Goal: Find specific page/section: Find specific page/section

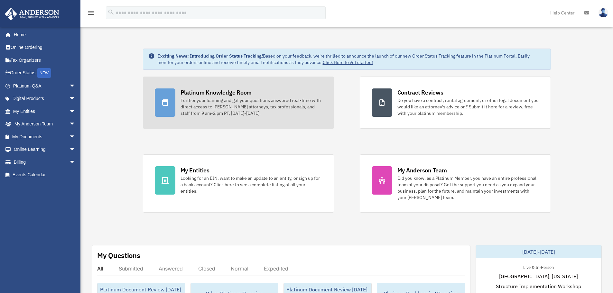
click at [207, 95] on div "Platinum Knowledge Room" at bounding box center [216, 93] width 71 height 8
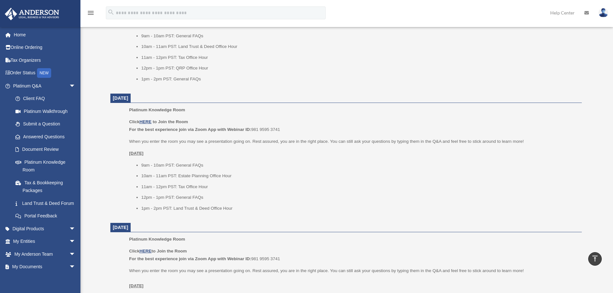
scroll to position [445, 0]
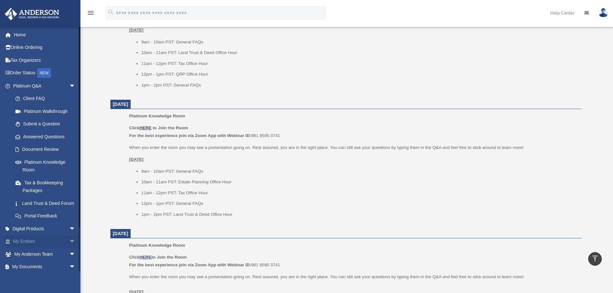
click at [47, 247] on link "My Entities arrow_drop_down" at bounding box center [45, 241] width 81 height 13
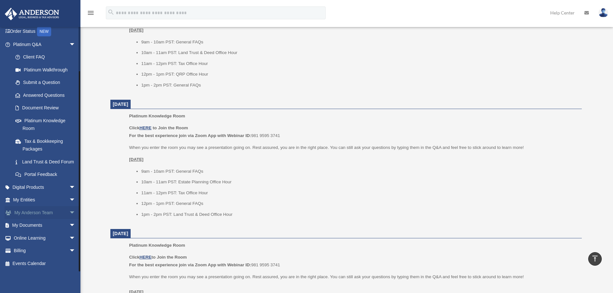
scroll to position [49, 0]
